Goal: Task Accomplishment & Management: Manage account settings

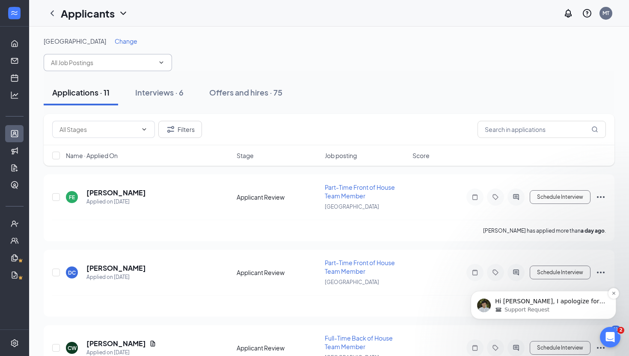
click at [513, 304] on p "Hi [PERSON_NAME], I apologize for the late response as I just returned from my …" at bounding box center [550, 301] width 110 height 9
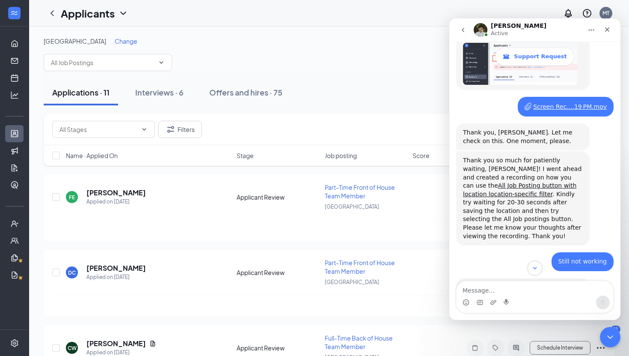
scroll to position [1550, 0]
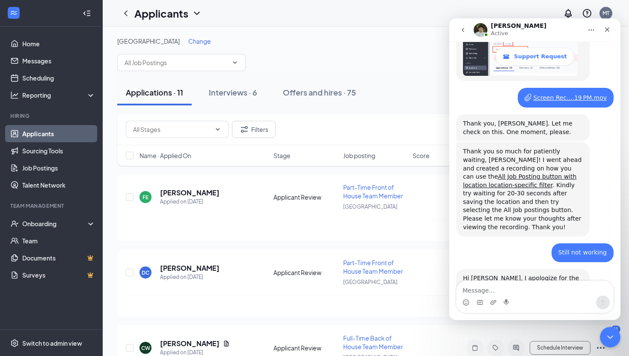
scroll to position [1550, 0]
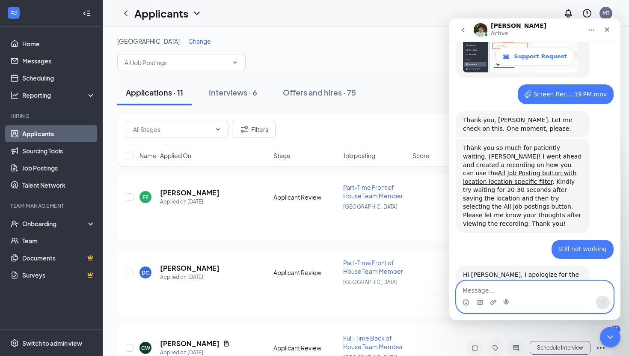
click at [476, 292] on textarea "Message…" at bounding box center [534, 288] width 157 height 15
click at [236, 64] on icon "ChevronDown" at bounding box center [234, 62] width 7 height 7
click at [469, 288] on textarea "Message…" at bounding box center [534, 288] width 157 height 15
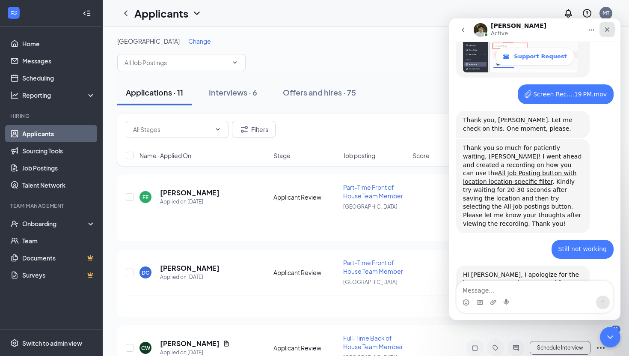
click at [605, 28] on icon "Close" at bounding box center [607, 29] width 7 height 7
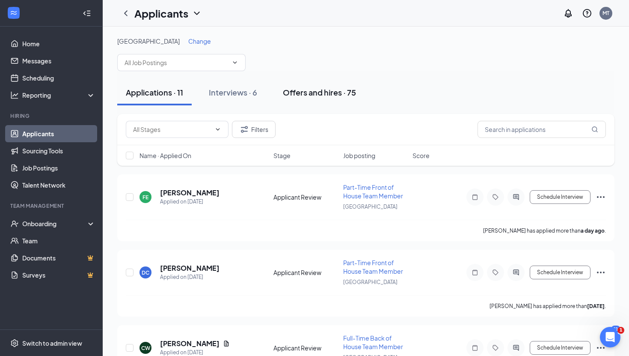
click at [342, 93] on div "Offers and hires · 75" at bounding box center [319, 92] width 73 height 11
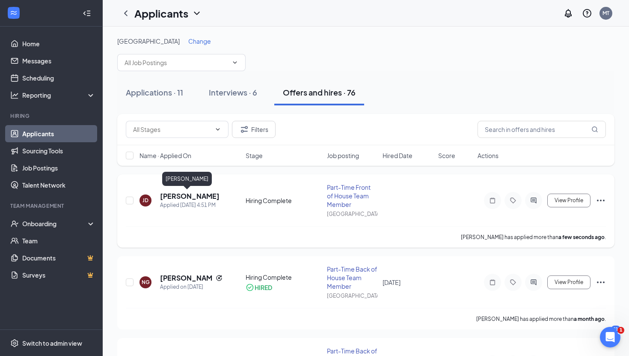
click at [176, 196] on h5 "Jonah Davis" at bounding box center [189, 195] width 59 height 9
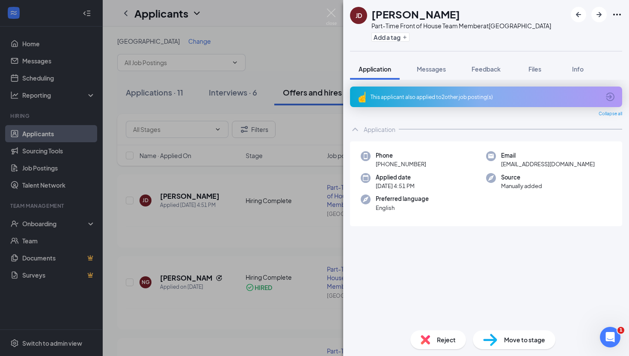
click at [130, 200] on div "JD Jonah Davis Part-Time Front of House Team Member at Erie Add a tag Applicati…" at bounding box center [314, 178] width 629 height 356
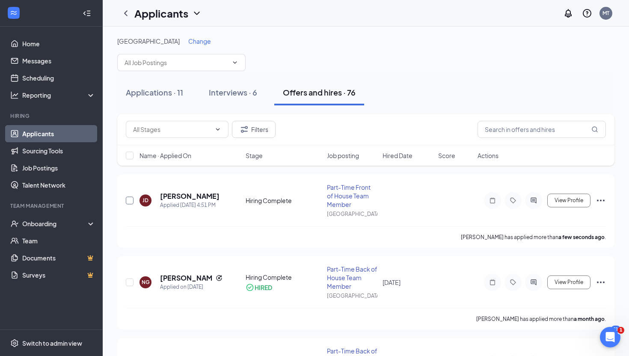
click at [130, 200] on input "checkbox" at bounding box center [130, 200] width 8 height 8
checkbox input "true"
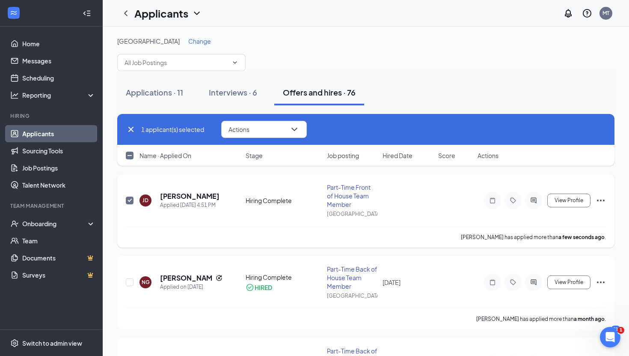
click at [597, 197] on icon "Ellipses" at bounding box center [601, 200] width 10 height 10
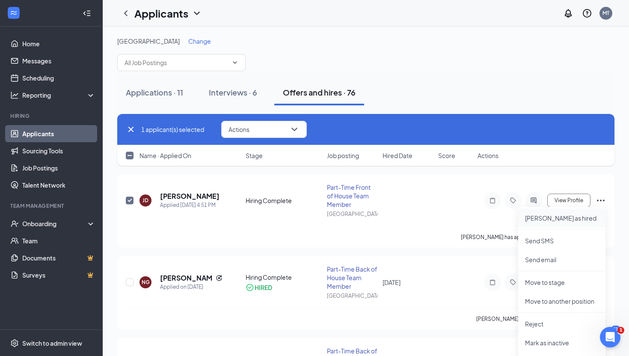
click at [554, 215] on p "[PERSON_NAME] as hired" at bounding box center [562, 217] width 74 height 9
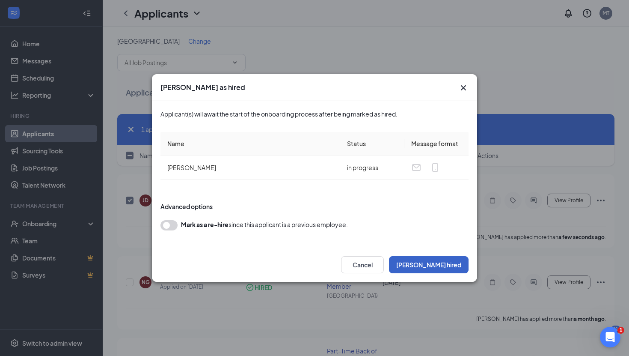
click at [440, 258] on button "Mark hired" at bounding box center [429, 264] width 80 height 17
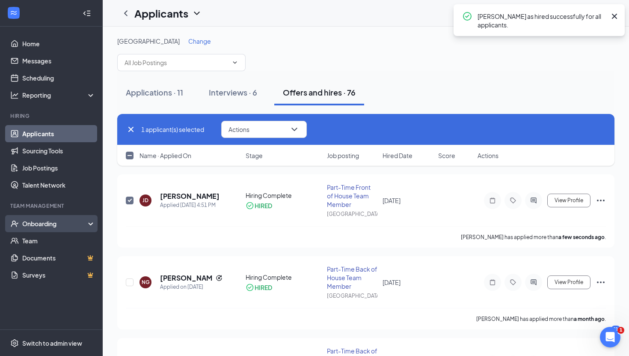
click at [31, 222] on div "Onboarding" at bounding box center [55, 223] width 66 height 9
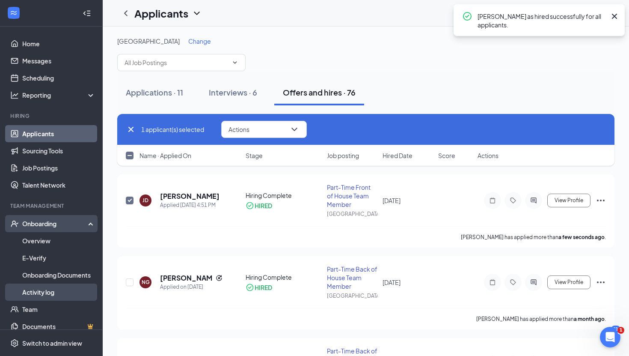
click at [38, 287] on link "Activity log" at bounding box center [58, 291] width 73 height 17
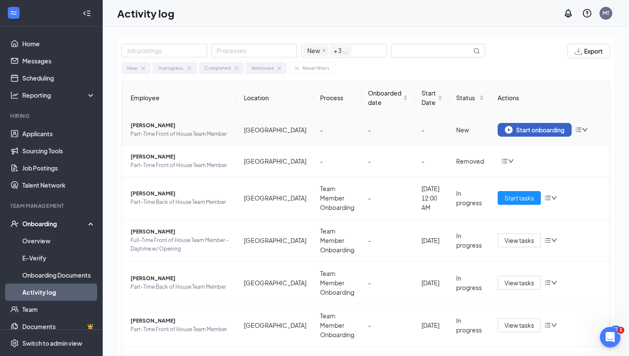
click at [512, 129] on div "Start onboarding" at bounding box center [534, 130] width 59 height 8
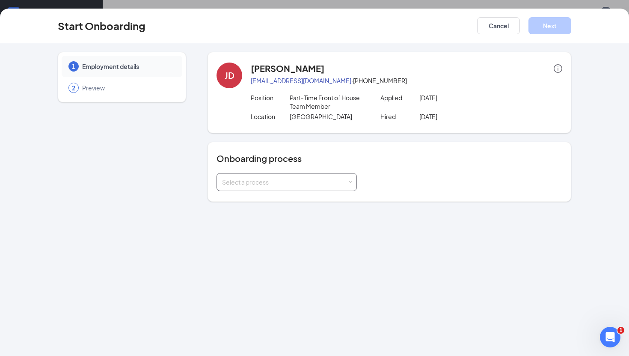
click at [349, 180] on span at bounding box center [351, 182] width 4 height 4
click at [341, 194] on li "Team Member Onboarding" at bounding box center [286, 200] width 140 height 15
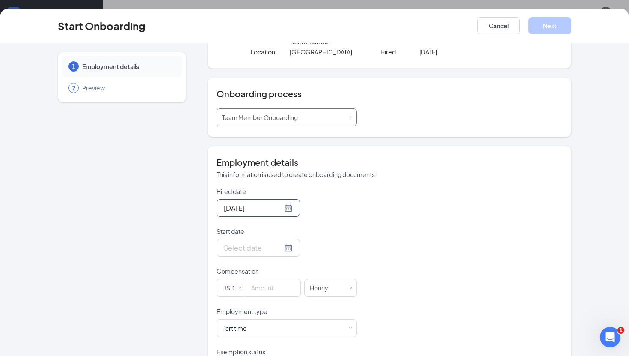
scroll to position [67, 0]
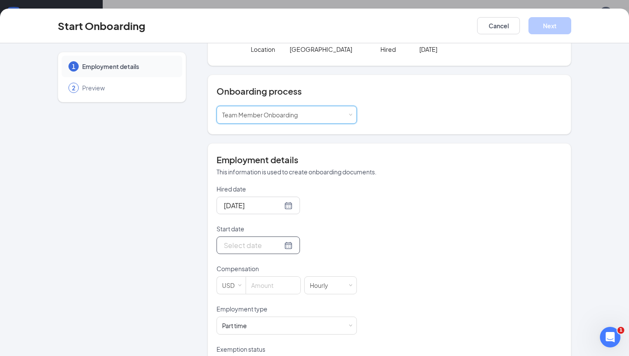
click at [276, 244] on div at bounding box center [258, 245] width 69 height 11
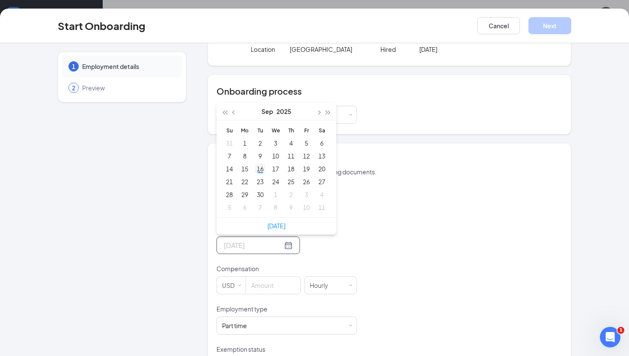
type input "Sep 16, 2025"
click at [263, 168] on div "16" at bounding box center [260, 168] width 10 height 10
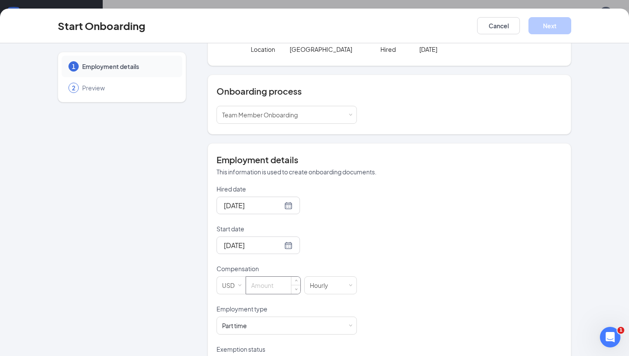
click at [263, 289] on input at bounding box center [273, 284] width 54 height 17
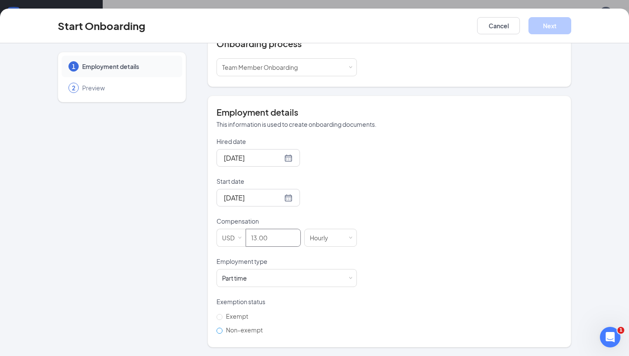
type input "13"
click at [217, 330] on input "Non-exempt" at bounding box center [219, 330] width 6 height 6
radio input "true"
click at [546, 22] on button "Next" at bounding box center [549, 25] width 43 height 17
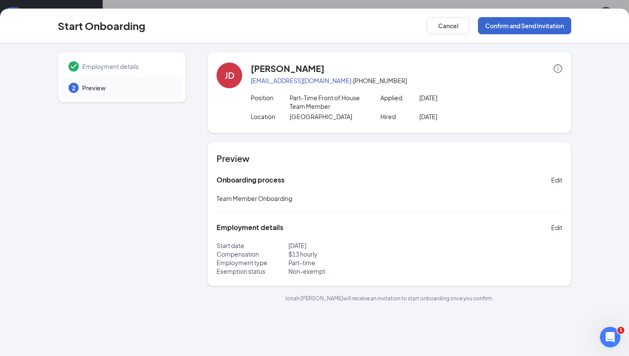
scroll to position [0, 0]
click at [546, 22] on button "Confirm and Send Invitation" at bounding box center [524, 25] width 93 height 17
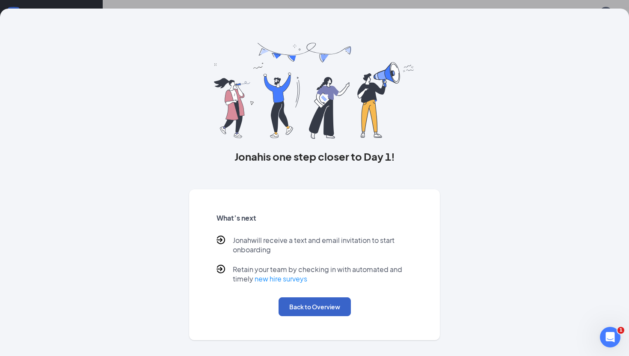
click at [324, 303] on button "Back to Overview" at bounding box center [315, 306] width 72 height 19
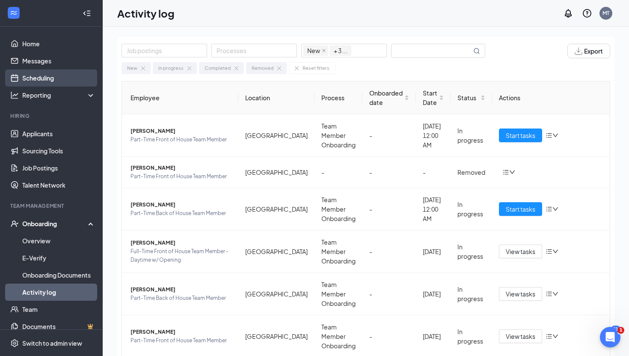
click at [50, 73] on link "Scheduling" at bounding box center [58, 77] width 73 height 17
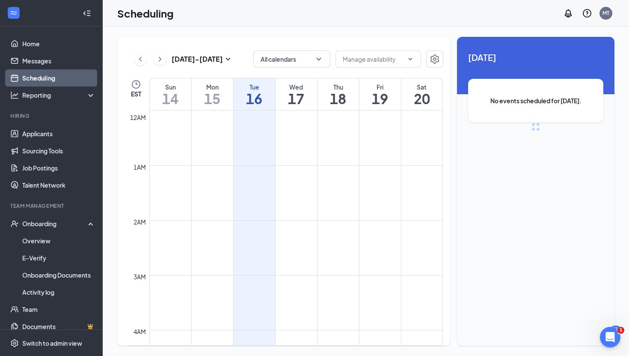
scroll to position [421, 0]
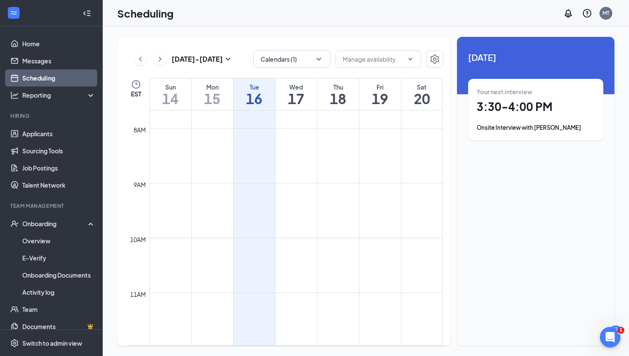
click at [536, 98] on div "Your next interview 3:30 - 4:00 PM Onsite Interview with Eric Greene" at bounding box center [536, 109] width 118 height 44
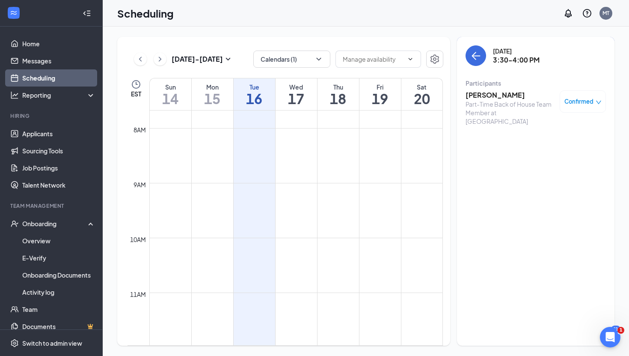
click at [499, 94] on h3 "Eric Greene" at bounding box center [510, 94] width 90 height 9
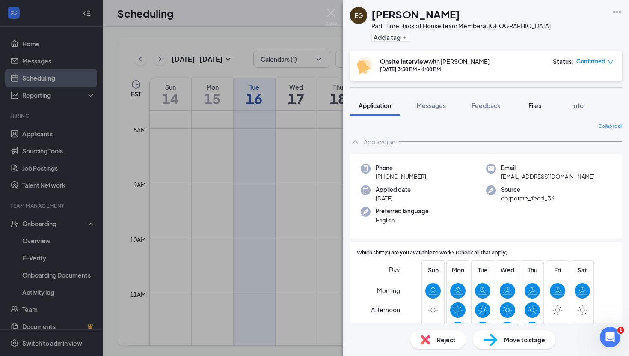
click at [538, 106] on span "Files" at bounding box center [534, 105] width 13 height 8
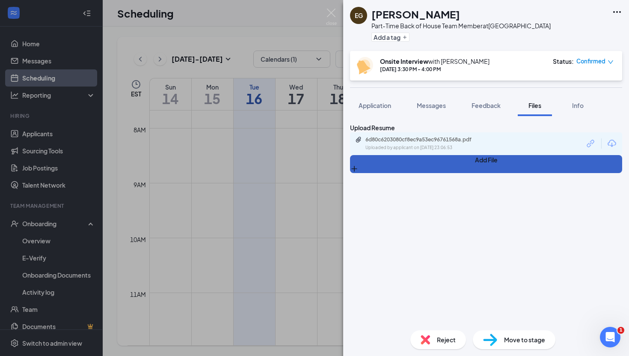
click at [375, 173] on button "Add File" at bounding box center [486, 164] width 272 height 18
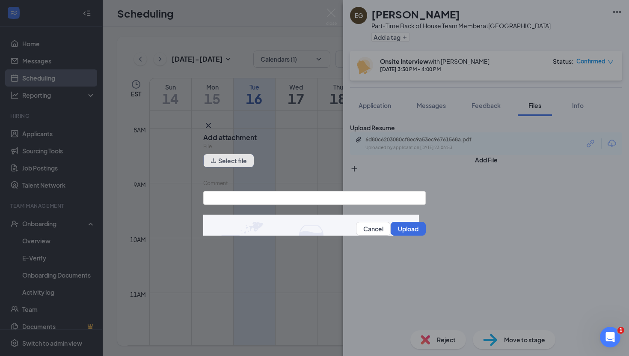
click at [246, 162] on button "Select file" at bounding box center [228, 161] width 51 height 14
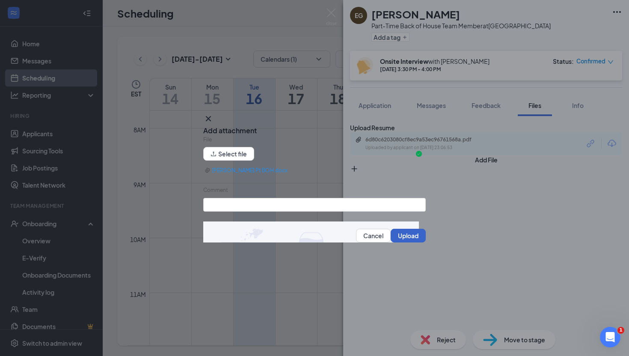
click at [395, 235] on button "Upload" at bounding box center [408, 235] width 35 height 14
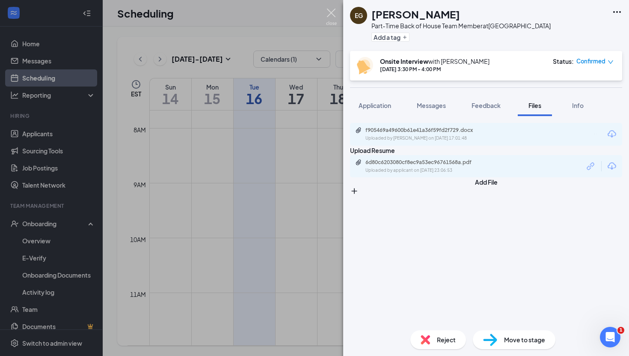
click at [330, 10] on img at bounding box center [331, 17] width 11 height 17
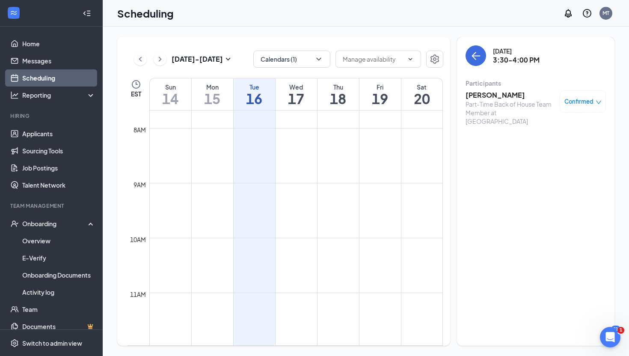
scroll to position [1572, 0]
